Goal: Transaction & Acquisition: Book appointment/travel/reservation

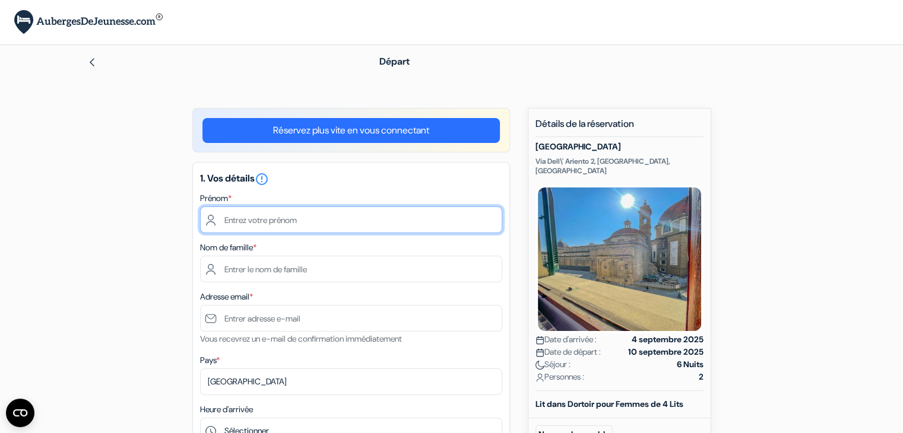
click at [347, 220] on input "text" at bounding box center [351, 220] width 302 height 27
type input "Charlotte"
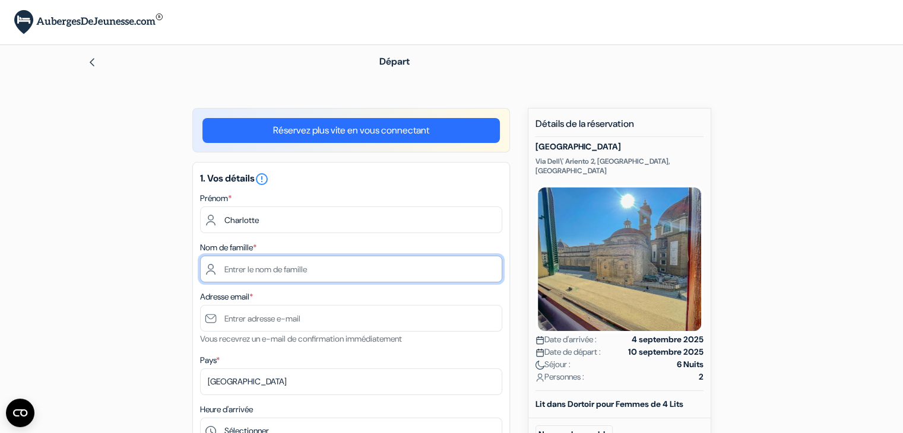
type input "De Roose"
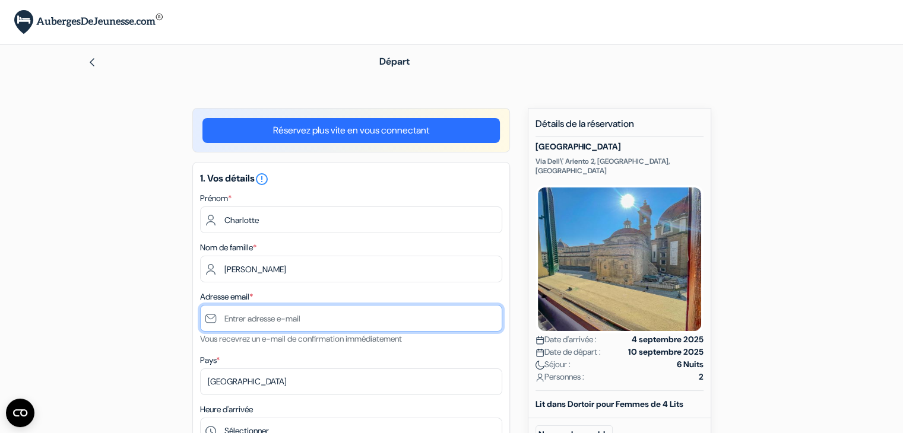
type input "[EMAIL_ADDRESS][DOMAIN_NAME]"
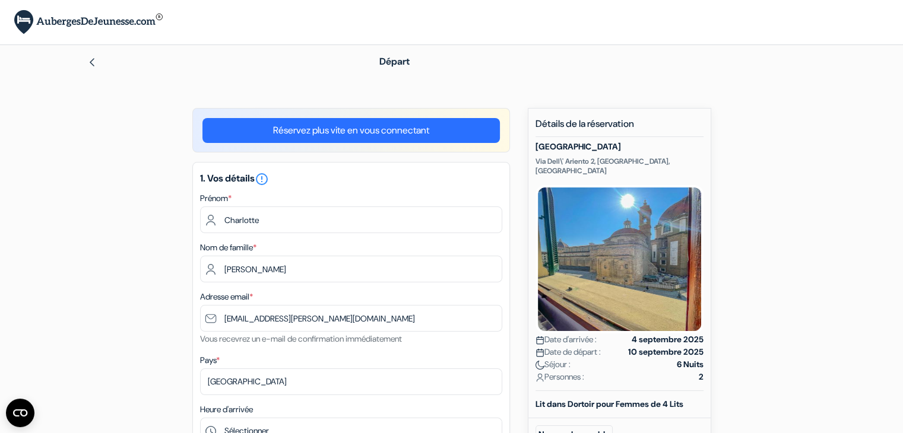
type input "+32473459582"
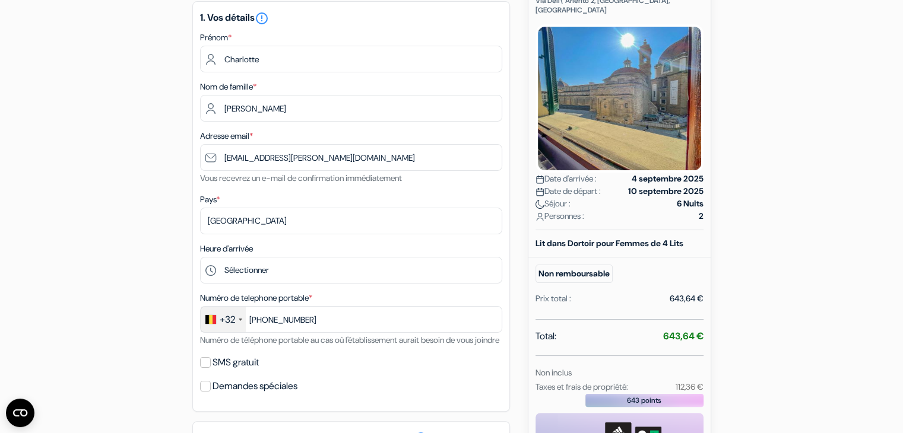
scroll to position [215, 0]
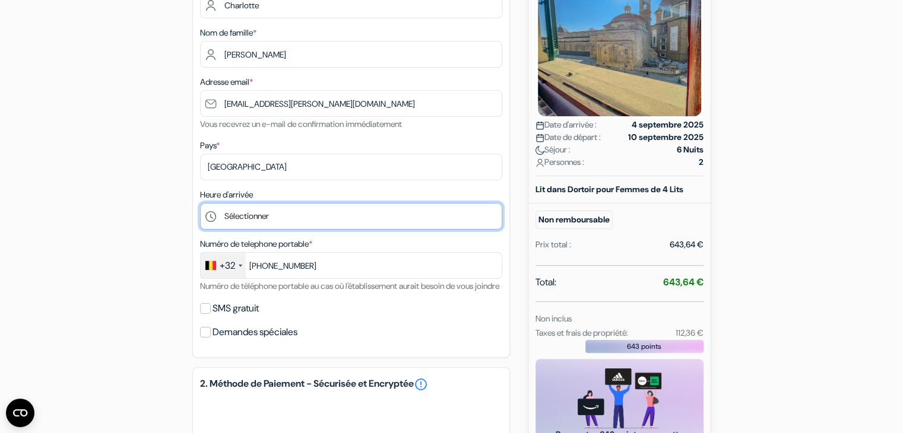
click at [427, 213] on select "Sélectionner 15:00 16:00 17:00 18:00 19:00 20:00 21:00 22:00 23:00 0:00" at bounding box center [351, 216] width 302 height 27
select select "0"
click at [200, 204] on select "Sélectionner 15:00 16:00 17:00 18:00 19:00 20:00 21:00 22:00 23:00 0:00" at bounding box center [351, 216] width 302 height 27
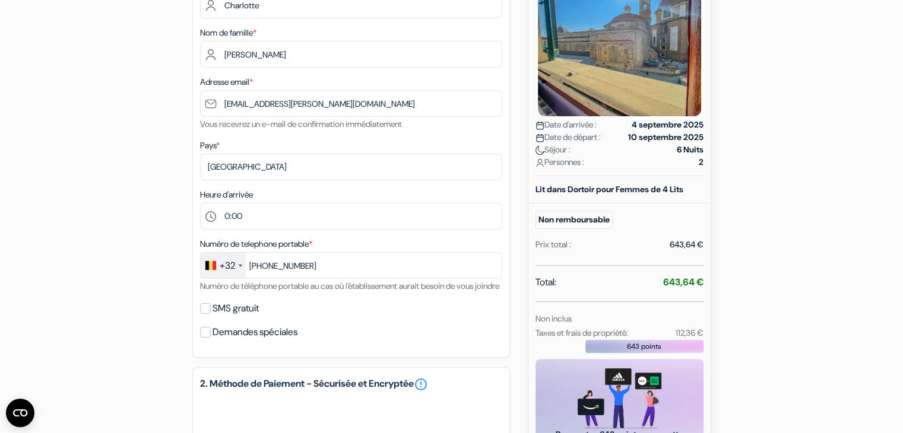
click at [514, 359] on div "add_box Emerald Palace Via Dell\' Ariento 2, Florence, Italie Détails de l'étab…" at bounding box center [452, 294] width 784 height 803
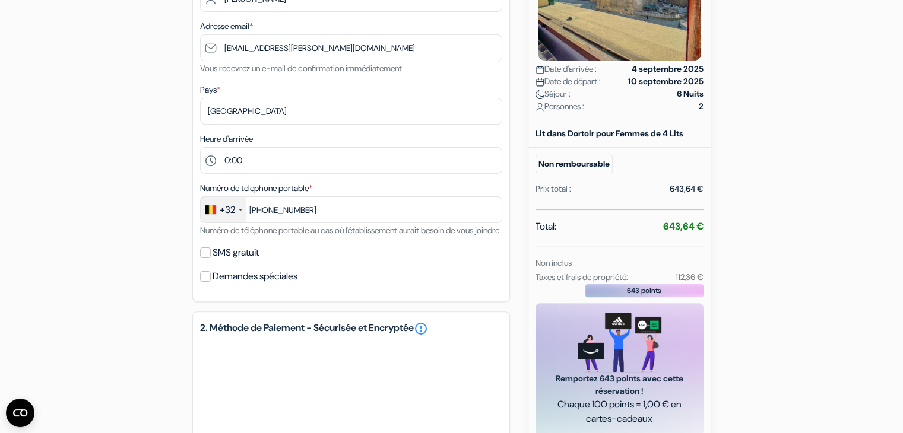
scroll to position [271, 0]
click at [196, 276] on div "1. Vos détails error_outline Prénom * Charlotte Nom de famille * De Roose Adres…" at bounding box center [351, 96] width 318 height 411
click at [204, 258] on input "SMS gratuit" at bounding box center [205, 253] width 11 height 11
checkbox input "true"
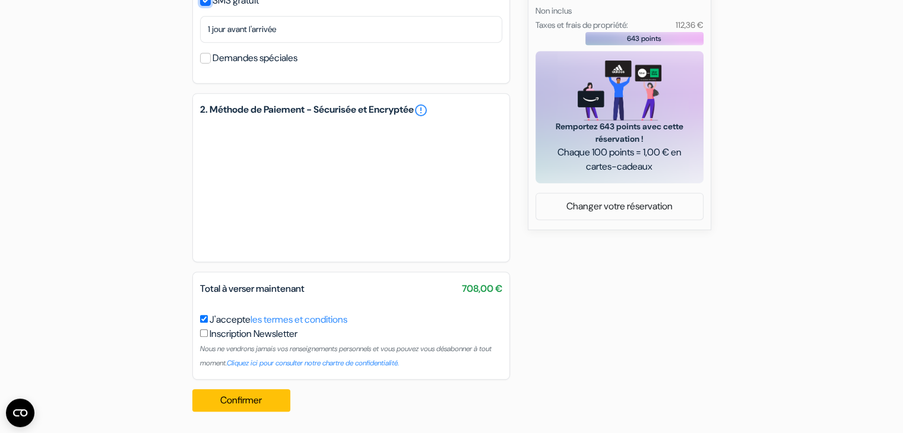
scroll to position [537, 0]
click at [268, 398] on button "Confirmer Loading..." at bounding box center [241, 401] width 99 height 23
